Goal: Information Seeking & Learning: Learn about a topic

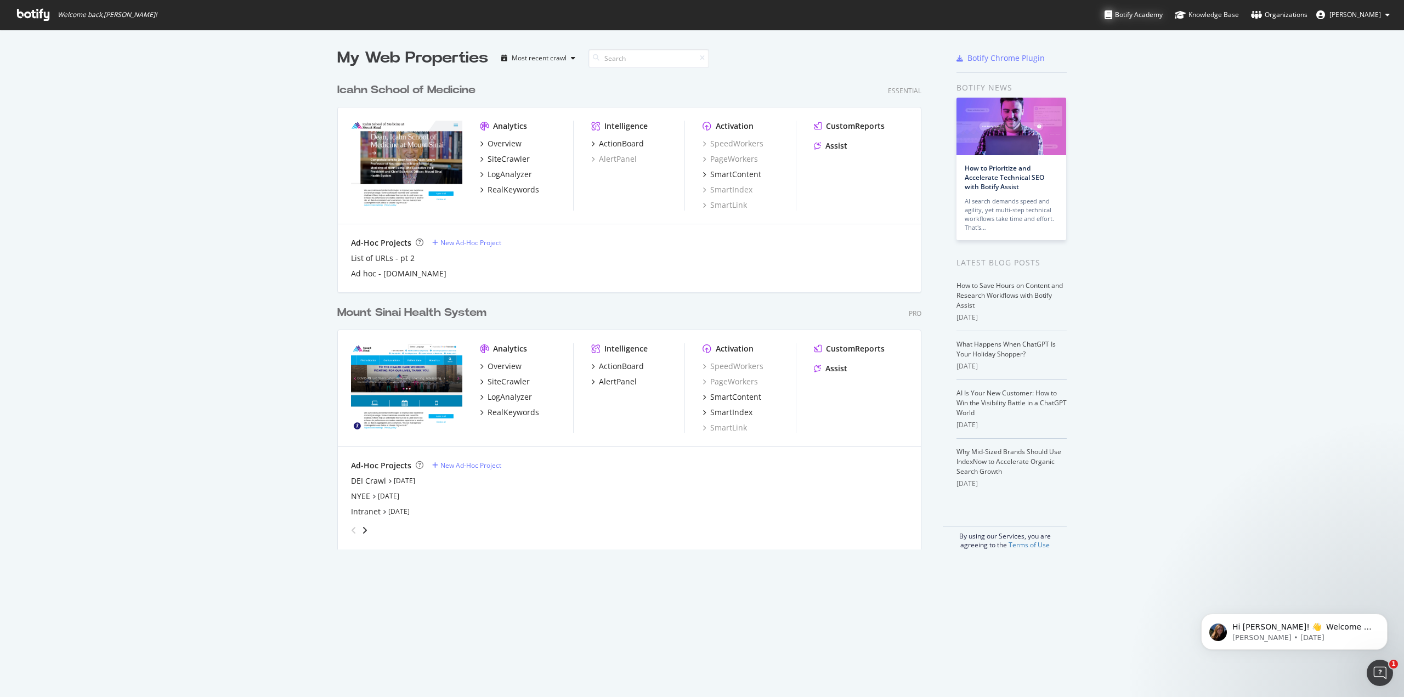
click at [1123, 20] on div "Botify Academy" at bounding box center [1134, 14] width 58 height 11
